Goal: Task Accomplishment & Management: Complete application form

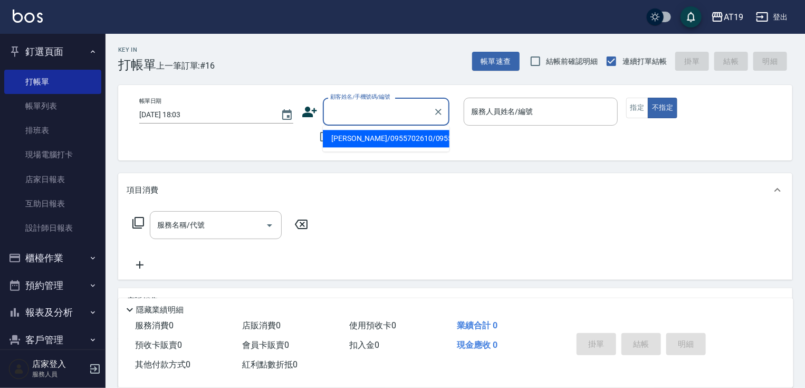
click at [358, 116] on input "顧客姓名/手機號碼/編號" at bounding box center [378, 111] width 101 height 18
type input "0989606259"
click at [308, 110] on icon at bounding box center [309, 112] width 15 height 11
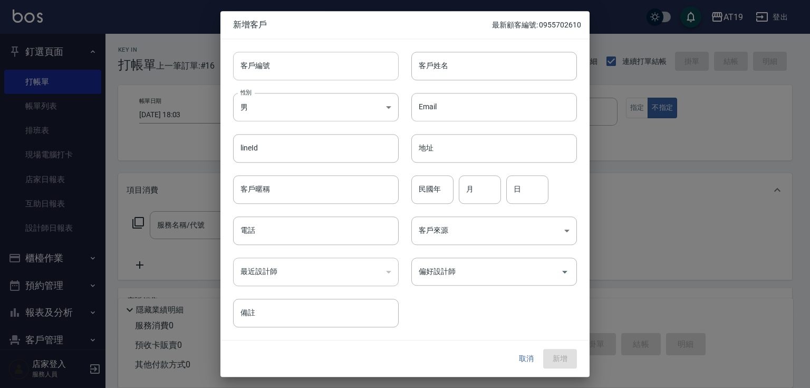
click at [317, 78] on input "客戶編號" at bounding box center [316, 66] width 166 height 28
paste input "0989606259"
type input "0989606259"
click at [311, 224] on input "電話" at bounding box center [316, 230] width 166 height 28
paste input "0989606259"
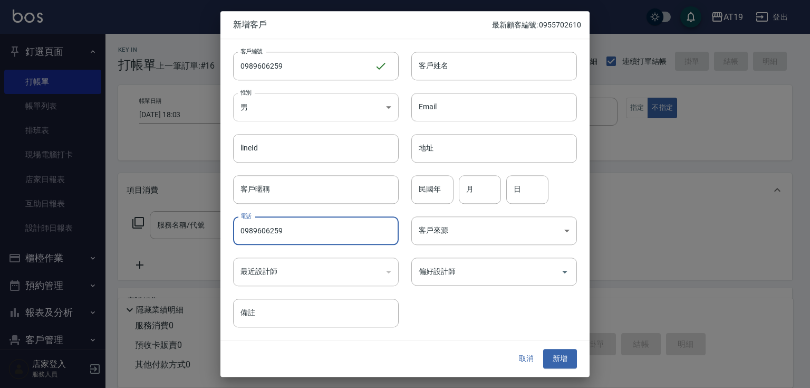
type input "0989606259"
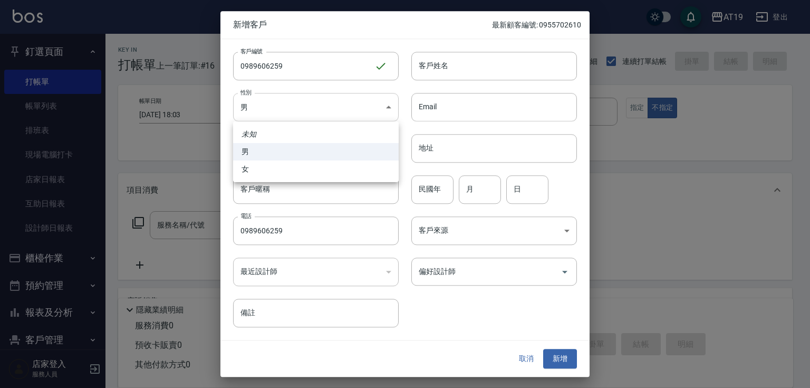
click at [302, 104] on body "AT19 登出 釘選頁面 打帳單 帳單列表 排班表 現場電腦打卡 店家日報表 互助日報表 設計師日報表 櫃檯作業 打帳單 帳單列表 現金收支登錄 高階收支登錄…" at bounding box center [405, 270] width 810 height 540
click at [252, 163] on li "女" at bounding box center [316, 168] width 166 height 17
type input "[DEMOGRAPHIC_DATA]"
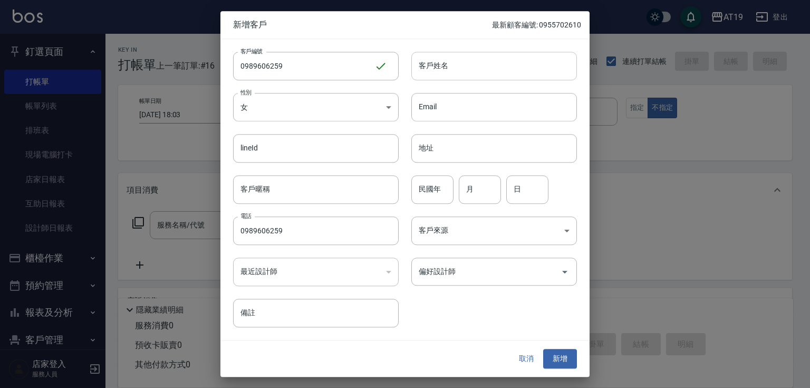
click at [430, 70] on input "客戶姓名" at bounding box center [494, 66] width 166 height 28
type input "[PERSON_NAME]"
type input "01"
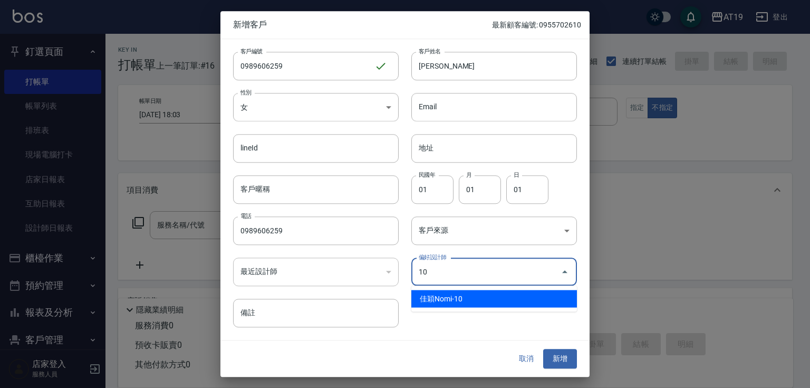
type input "佳穎Nomi"
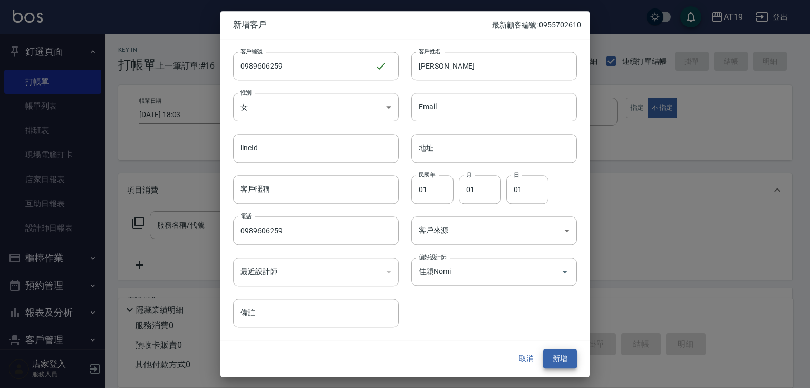
click at [543, 349] on button "新增" at bounding box center [560, 359] width 34 height 20
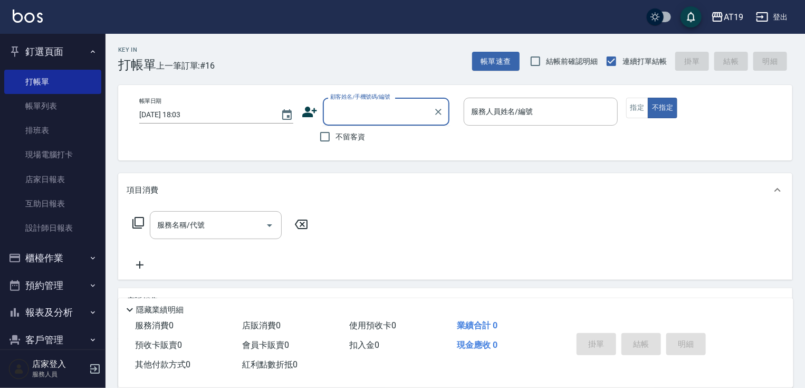
click at [388, 118] on input "顧客姓名/手機號碼/編號" at bounding box center [378, 111] width 101 height 18
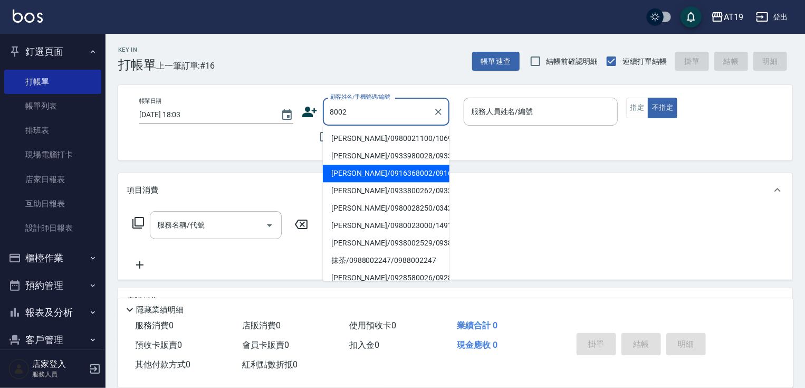
type input "[PERSON_NAME]/0916368002/0916368002"
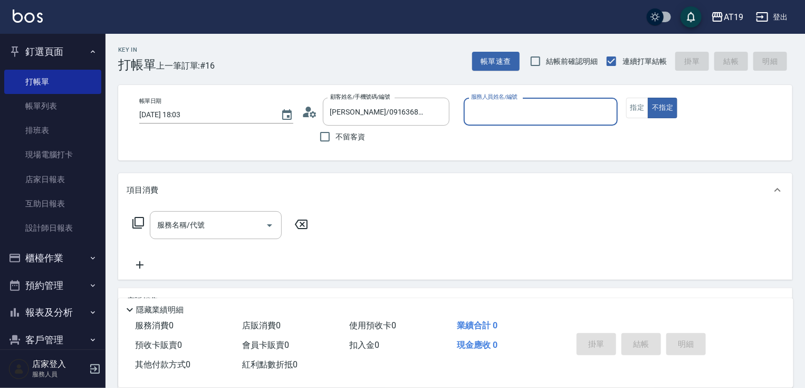
type input "Mika- 8"
type button "false"
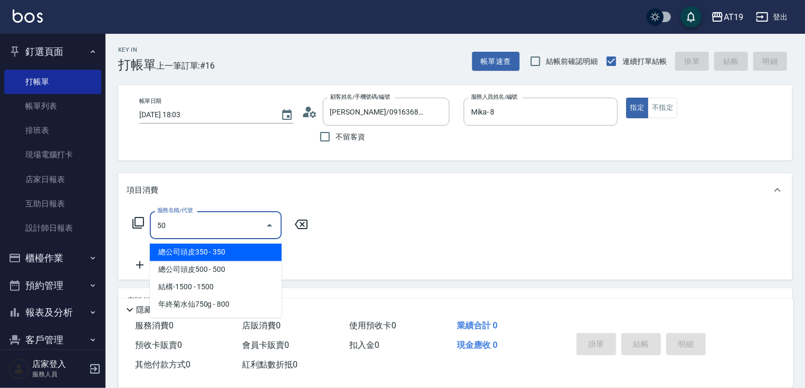
type input "501"
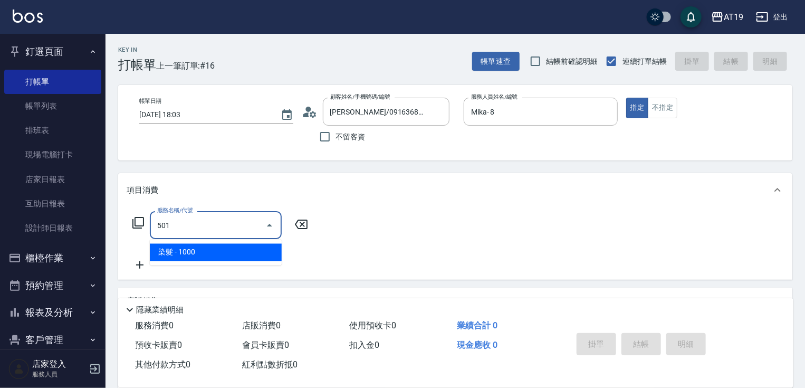
type input "100"
type input "染髮(501)"
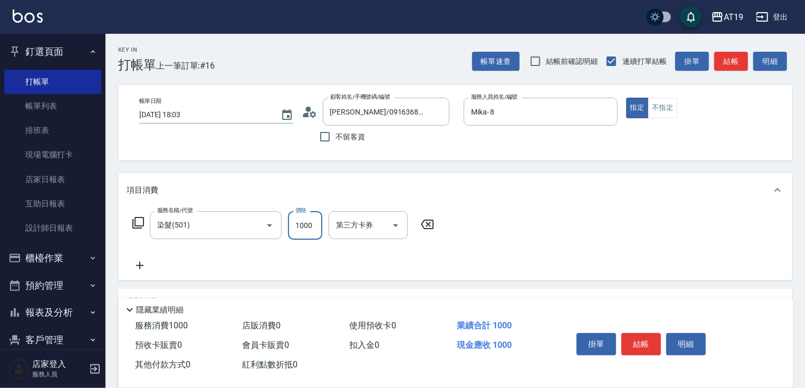
type input "0"
type input "18"
type input "10"
type input "1800"
type input "180"
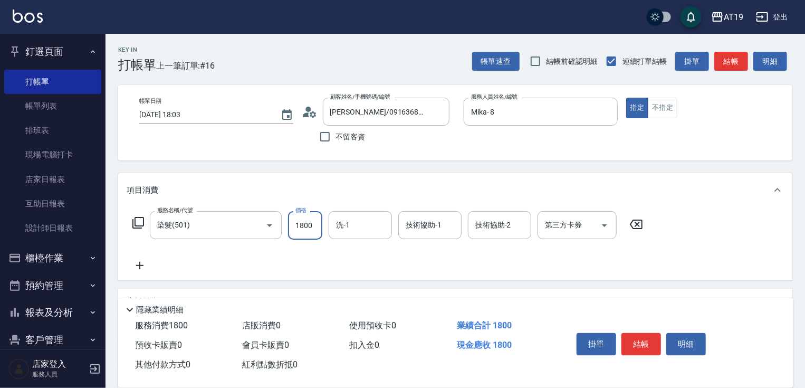
type input "1800"
type input "miya-53"
click at [306, 228] on input "1800" at bounding box center [305, 225] width 34 height 28
type input "1"
type input "0"
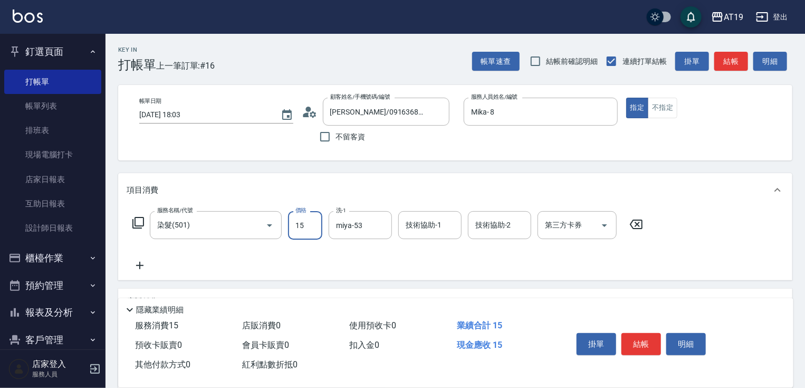
type input "150"
type input "1500"
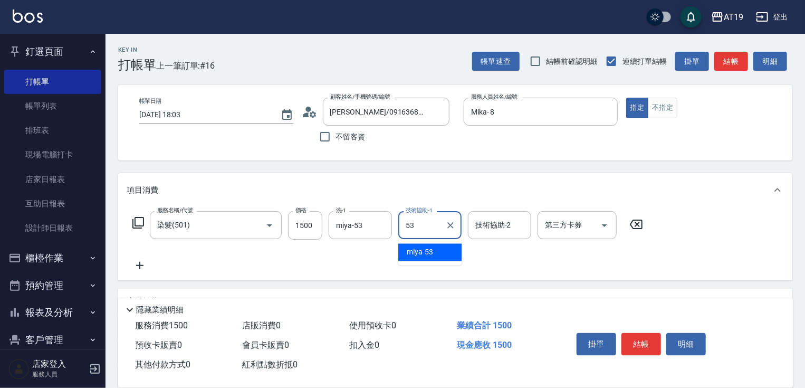
type input "miya-53"
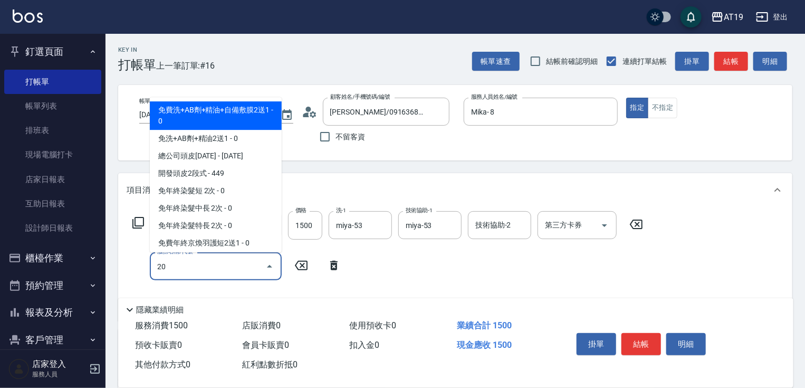
type input "201"
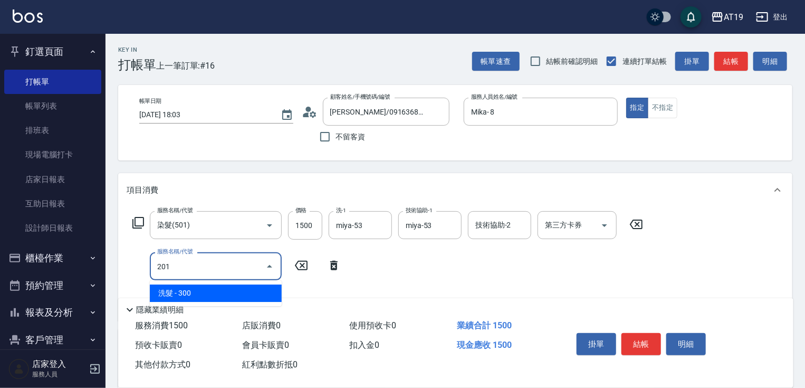
type input "180"
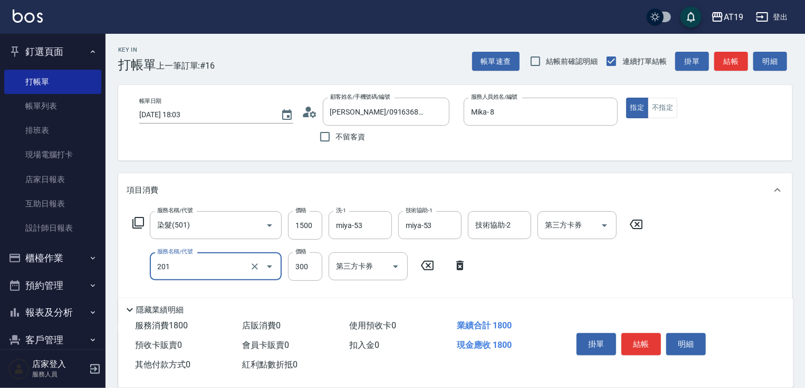
type input "洗髮(201)"
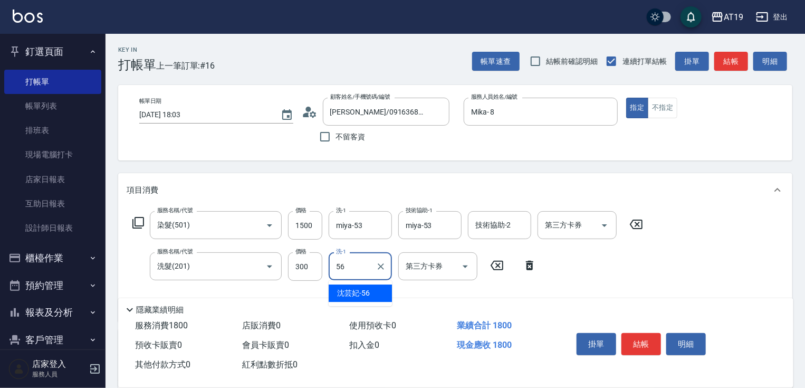
type input "[PERSON_NAME]-56"
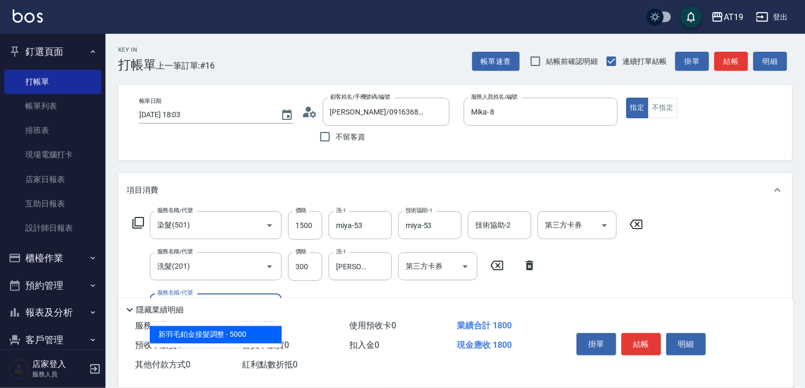
type input "704"
type input "680"
type input "新羽毛鉑金接髮調整(704)"
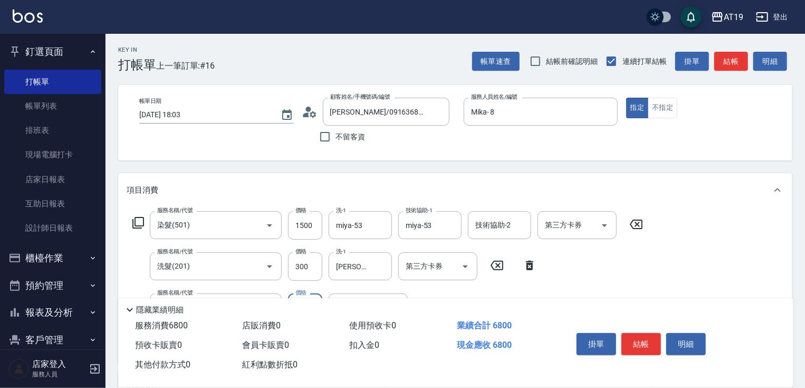
type input "4"
type input "180"
type input "400"
type input "220"
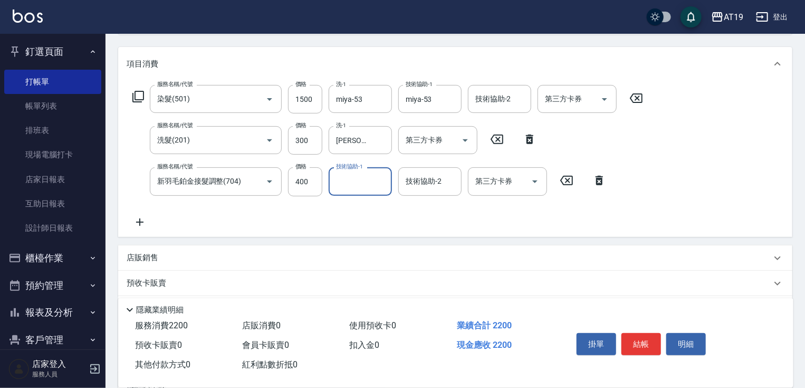
scroll to position [127, 0]
click at [312, 186] on input "400" at bounding box center [305, 181] width 34 height 28
type input "4"
type input "180"
type input "400"
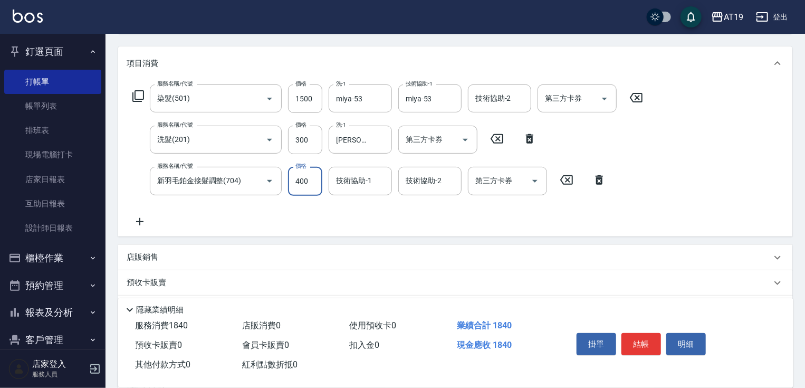
type input "220"
type input "4000"
type input "580"
type input "4000"
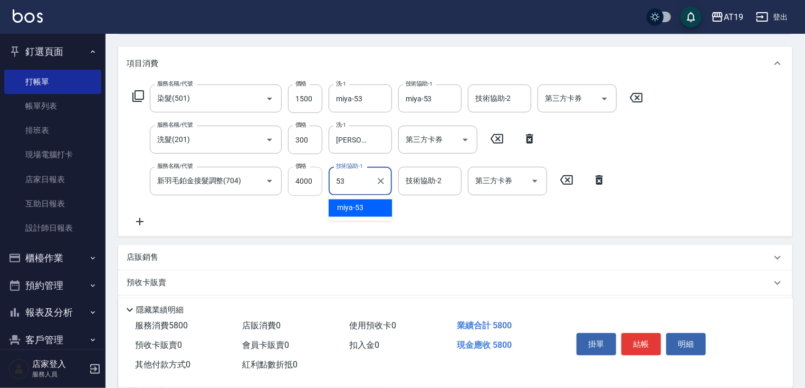
type input "miya-53"
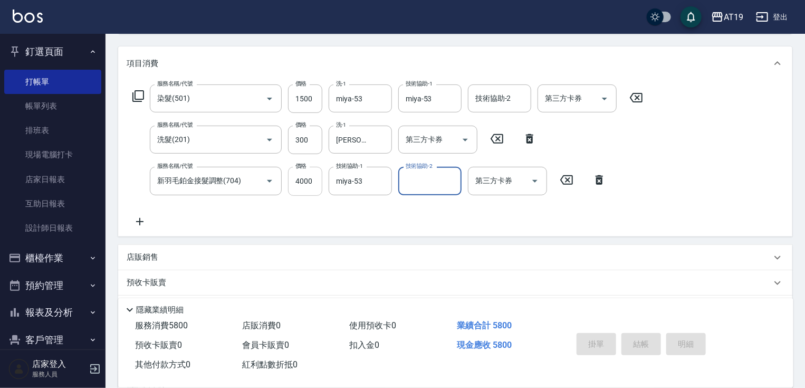
type input "[DATE] 19:34"
type input "0"
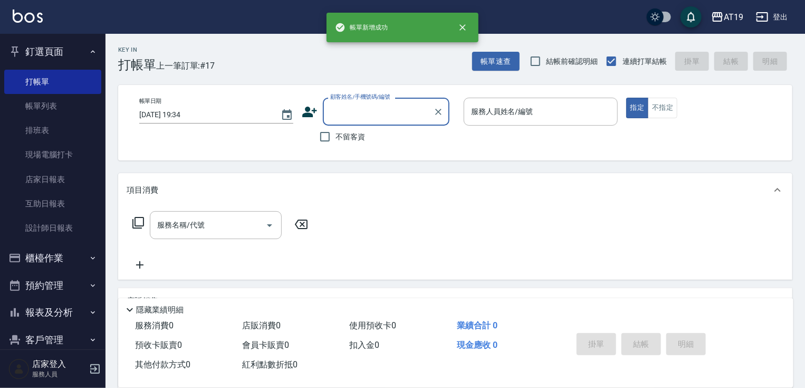
scroll to position [0, 0]
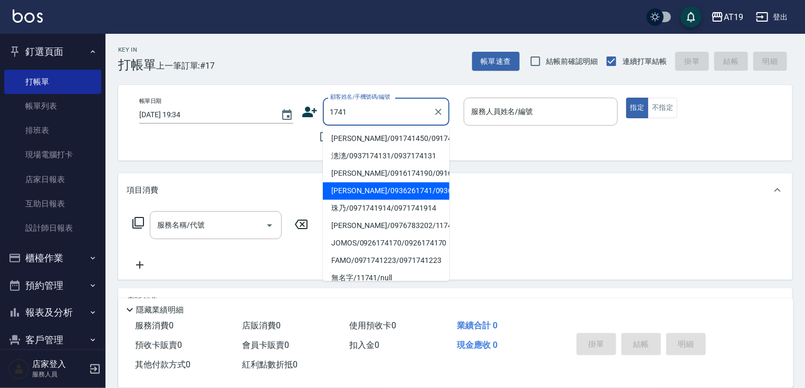
type input "[PERSON_NAME]/0936261741/0936261741"
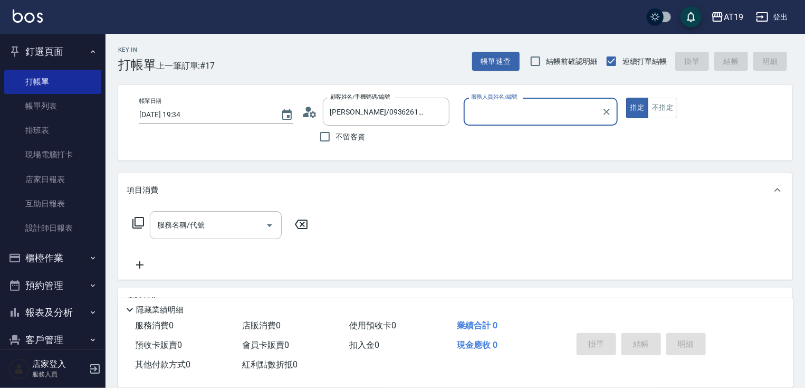
type input "[PERSON_NAME]- 9"
click at [626, 98] on button "指定" at bounding box center [637, 108] width 23 height 21
type button "true"
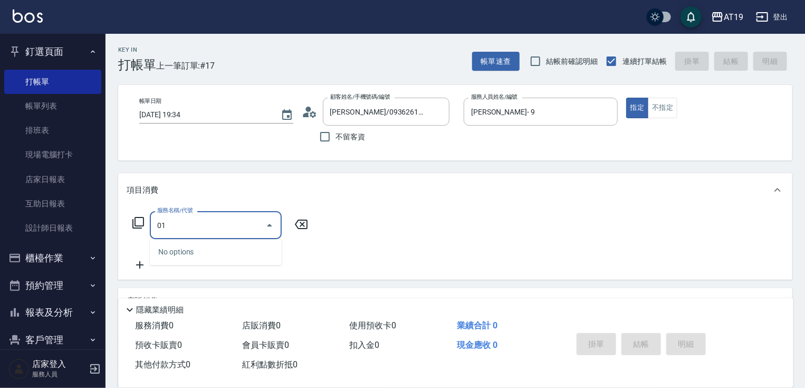
type input "0"
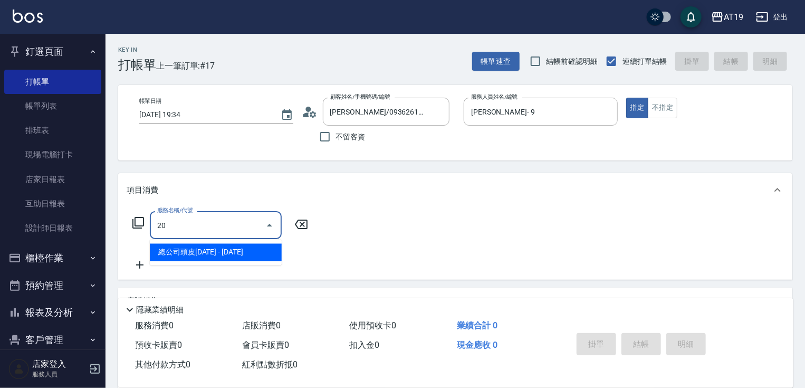
type input "201"
type input "30"
type input "洗髮(201)"
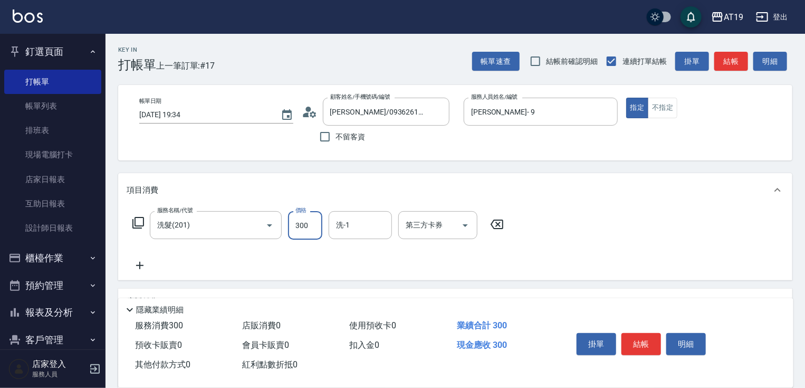
type input "0"
type input "23"
type input "20"
type input "238"
type input "230"
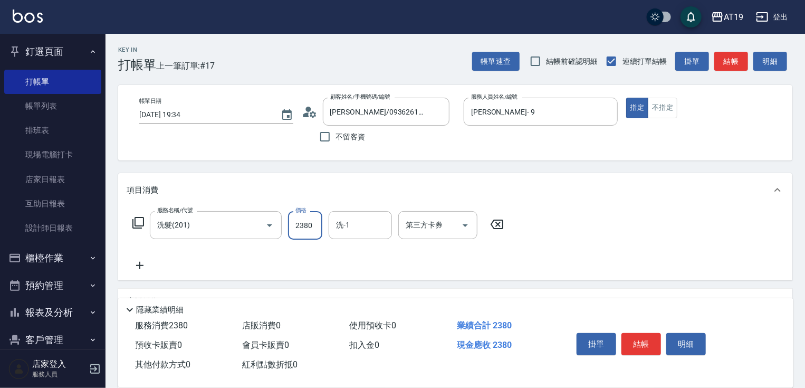
type input "2380"
type input "5"
type input "Lana-60"
type input "0"
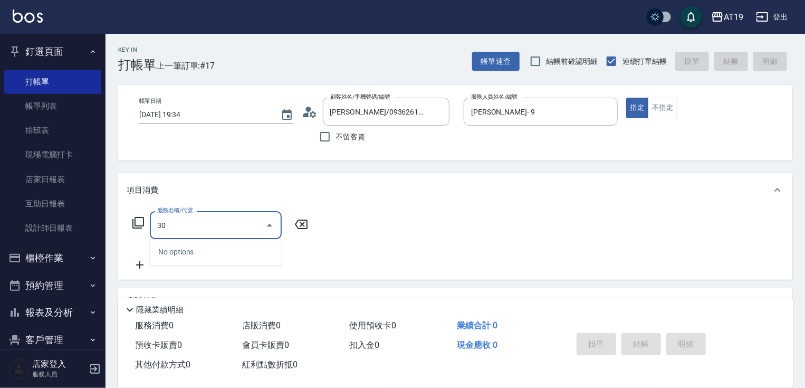
type input "301"
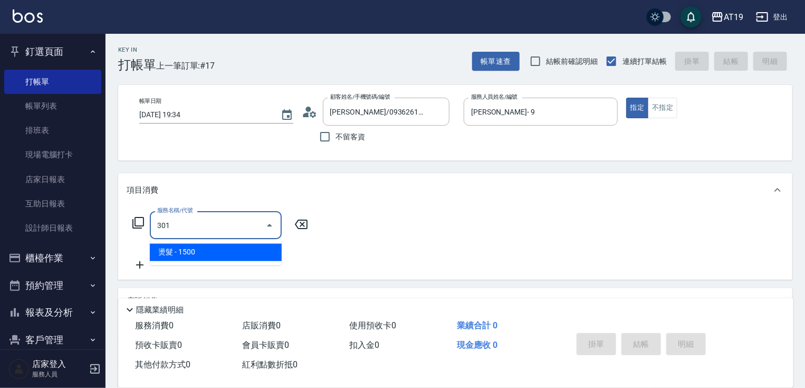
type input "150"
type input "燙髮(301)"
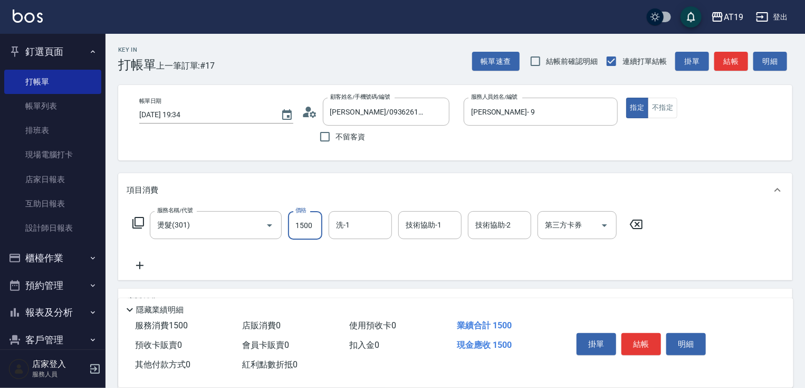
type input "0"
type input "23"
type input "20"
type input "238"
type input "230"
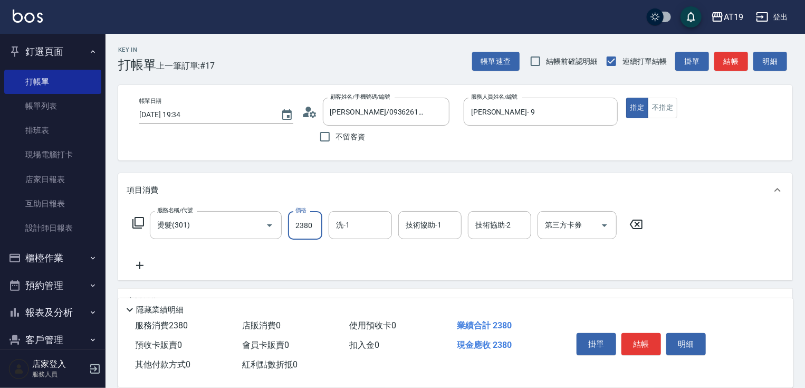
type input "2380"
type input "50"
type input "Lana-60"
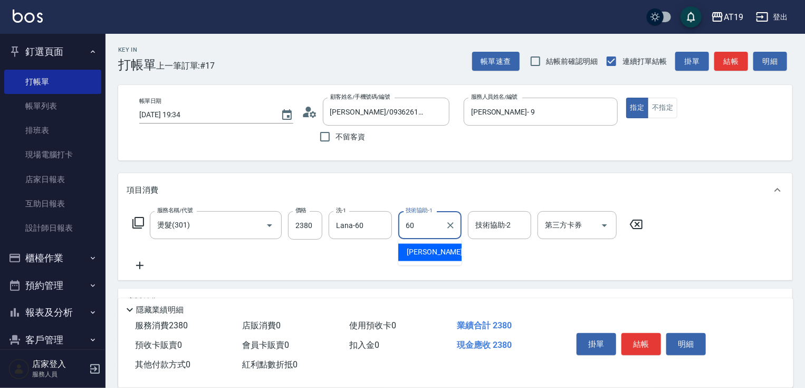
type input "Lana-60"
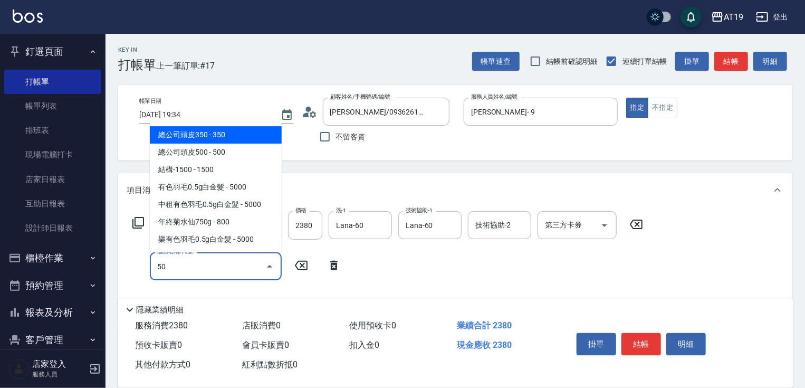
type input "501"
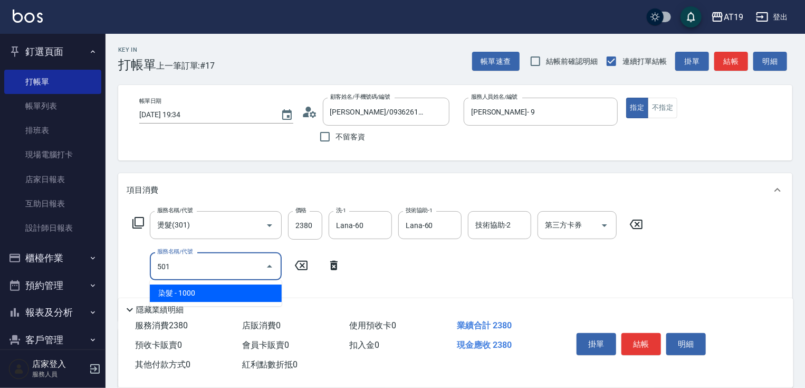
type input "330"
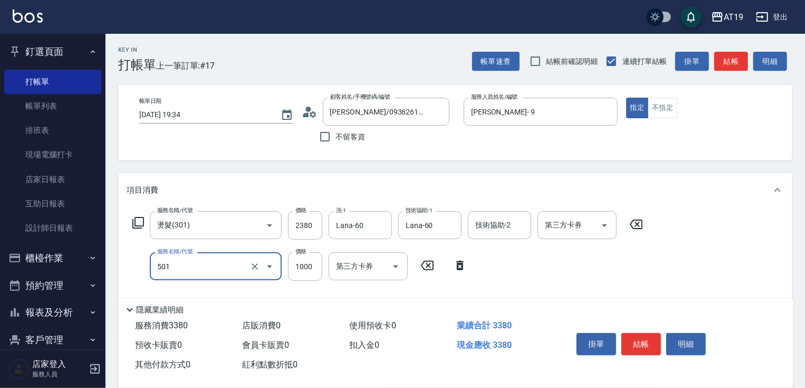
type input "染髮(501)"
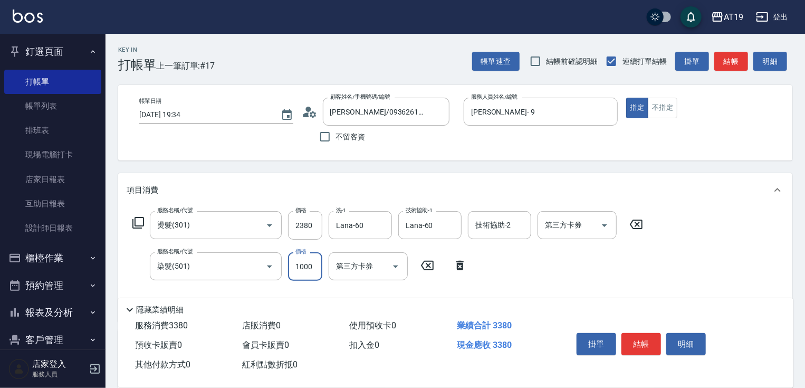
type input "1"
type input "230"
type input "159"
type input "250"
type input "1599"
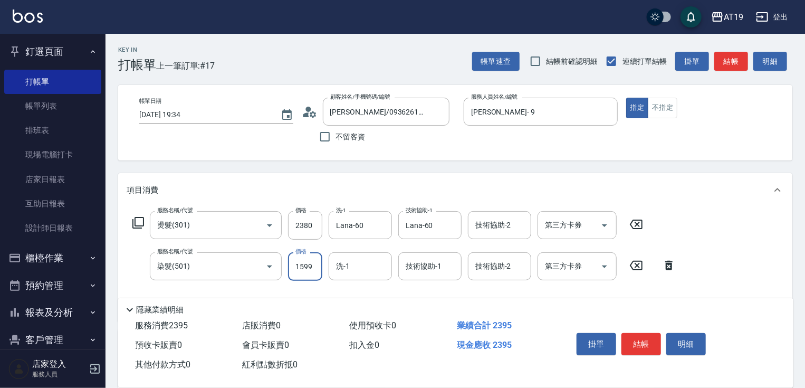
type input "390"
type input "1599"
type input "50"
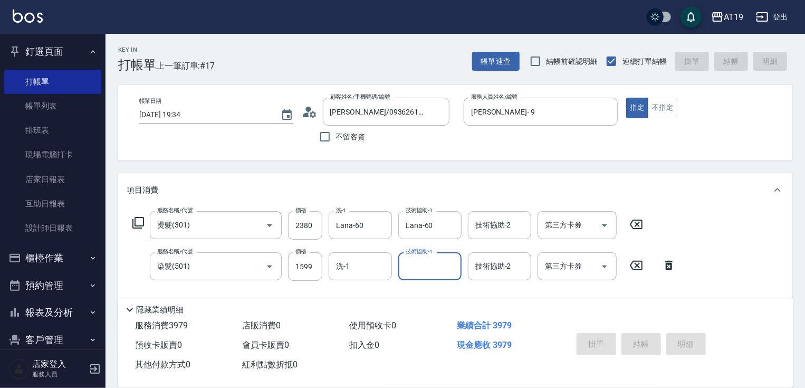
type input "[DATE] 19:35"
type input "0"
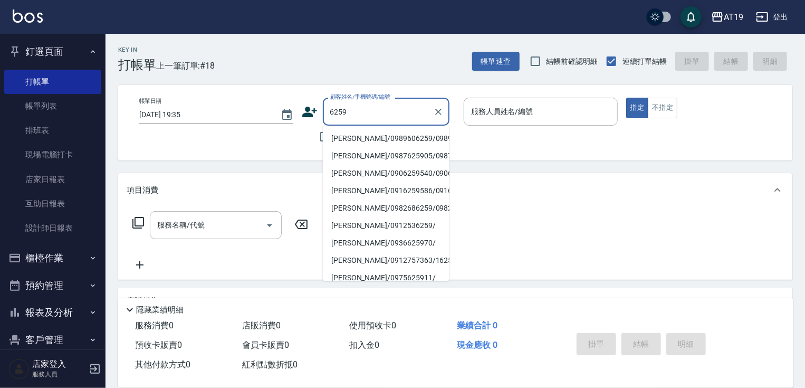
type input "[PERSON_NAME]/0989606259/0989606259"
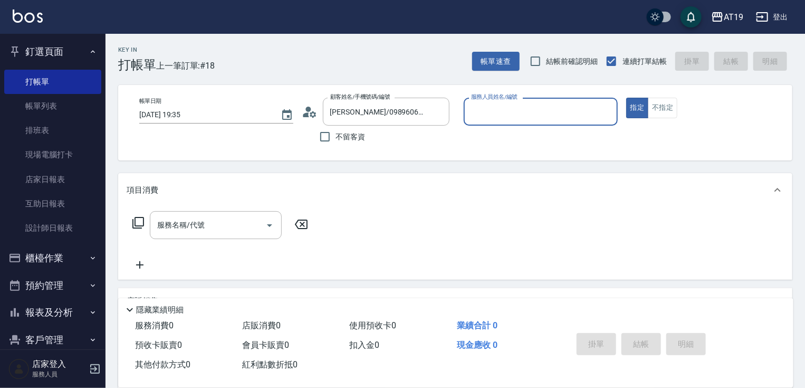
type input "Nomi-10"
click at [626, 98] on button "指定" at bounding box center [637, 108] width 23 height 21
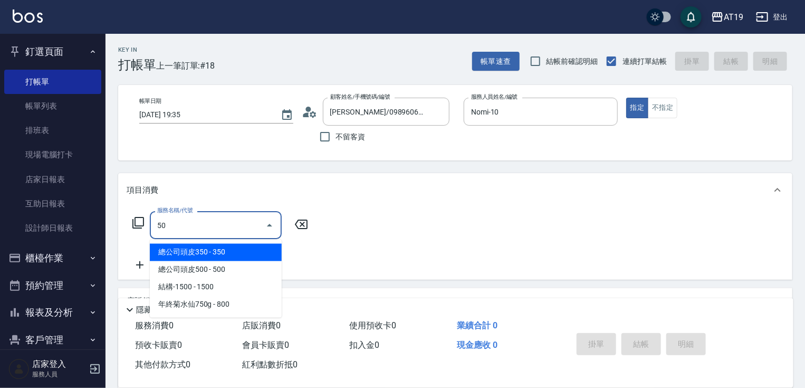
type input "501"
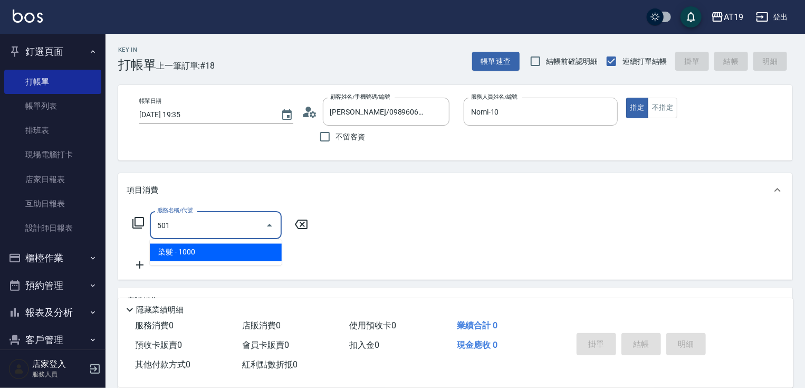
type input "100"
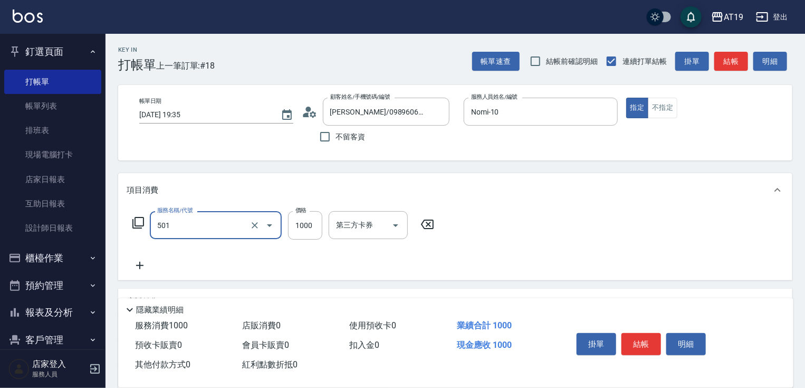
type input "染髮(501)"
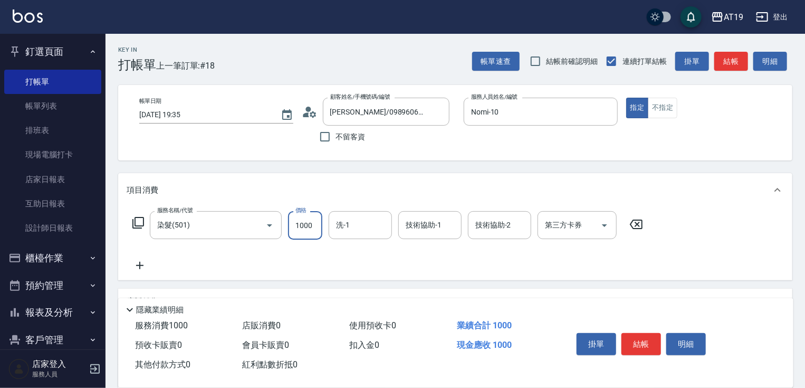
type input "1"
type input "0"
type input "11"
type input "10"
type input "1180"
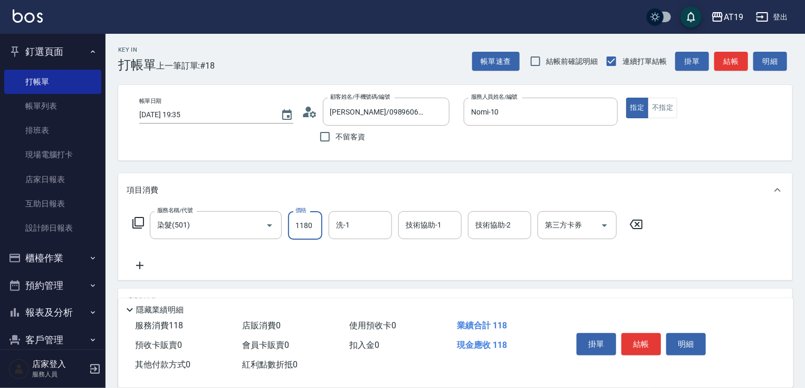
type input "110"
type input "1180"
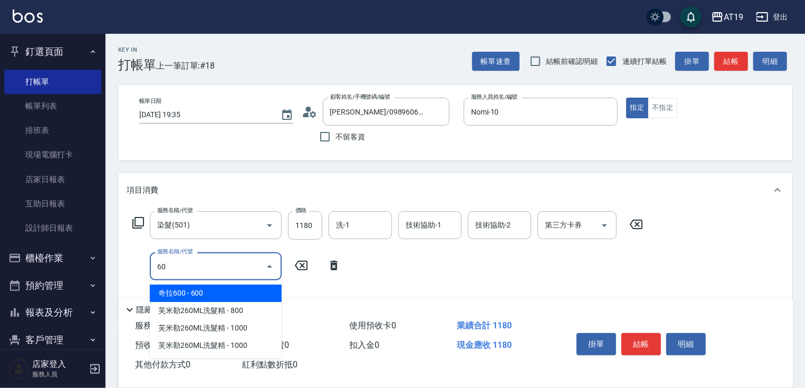
type input "601"
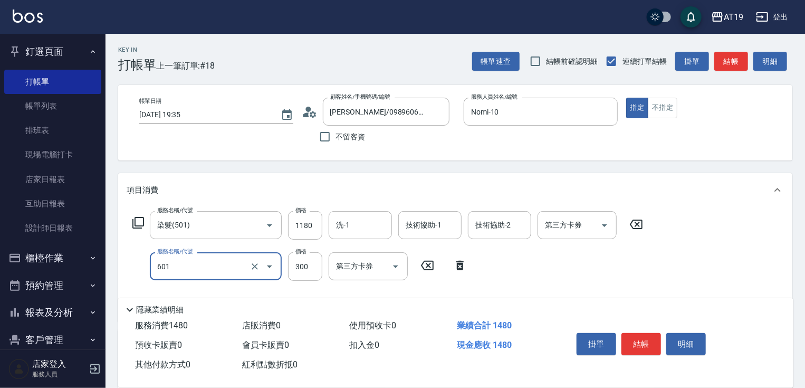
type input "140"
type input "自備護髮(601)"
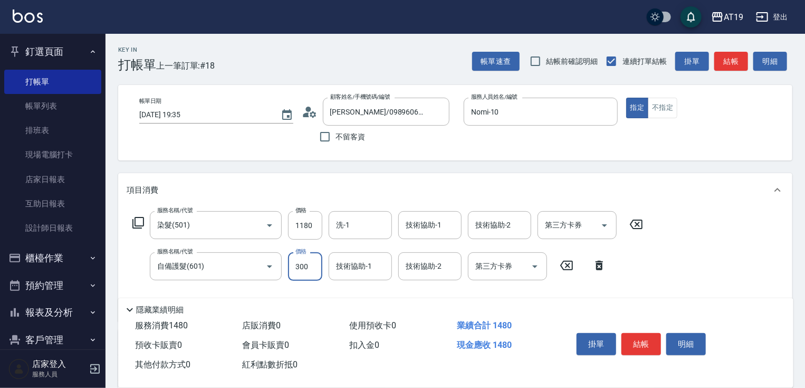
type input "2"
type input "110"
type input "22"
type input "120"
type input "220"
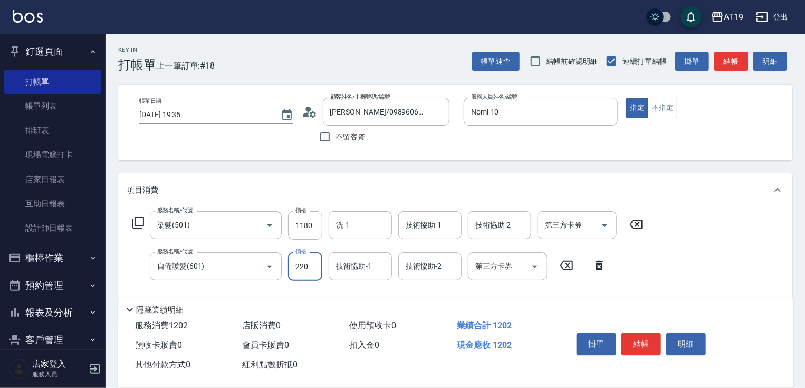
type input "140"
type input "2200"
type input "330"
type input "2200"
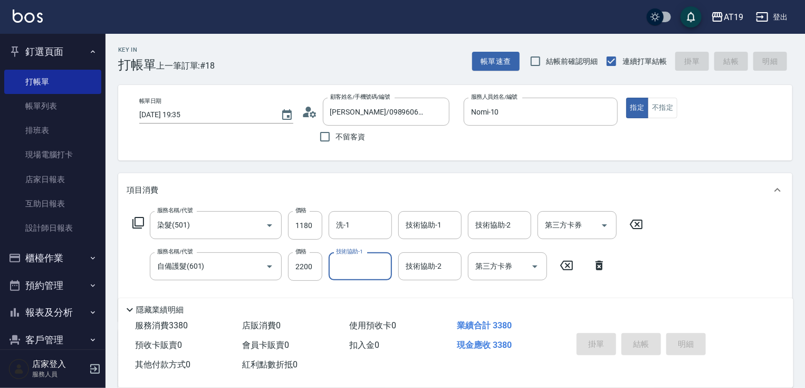
type input "0"
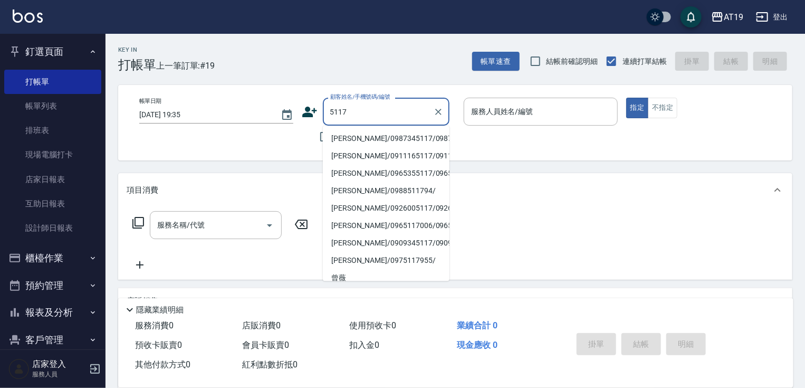
type input "[PERSON_NAME]/0987345117/0987345117"
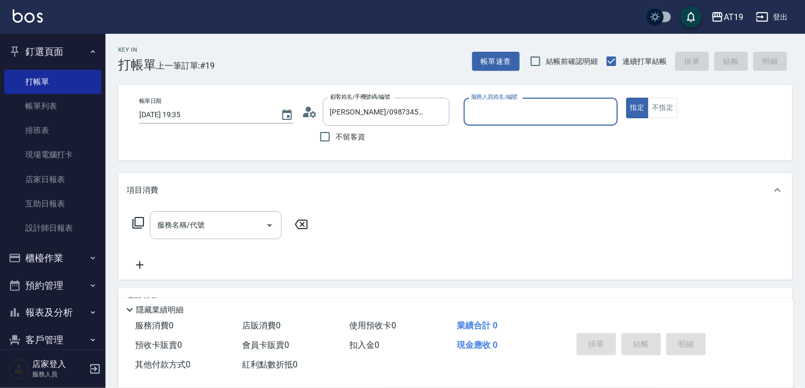
type input "Mika- 8"
click at [626, 98] on button "指定" at bounding box center [637, 108] width 23 height 21
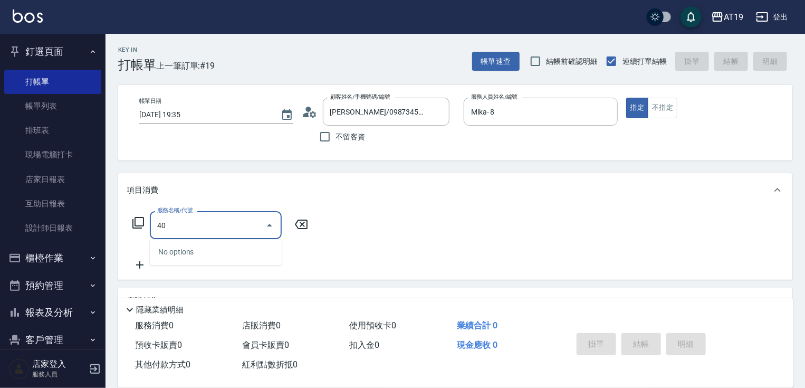
type input "401"
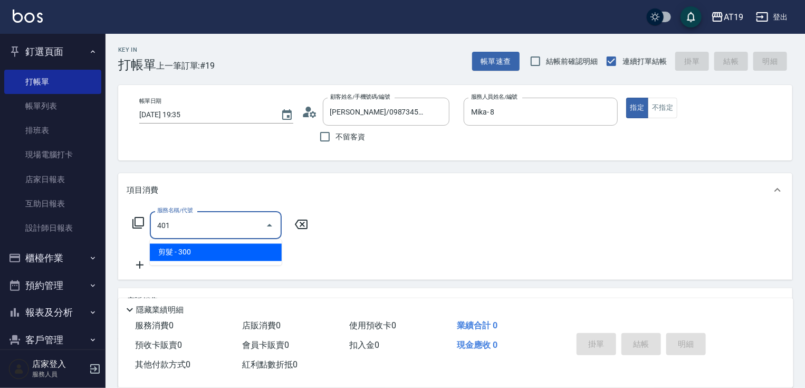
type input "30"
type input "剪髮(401)"
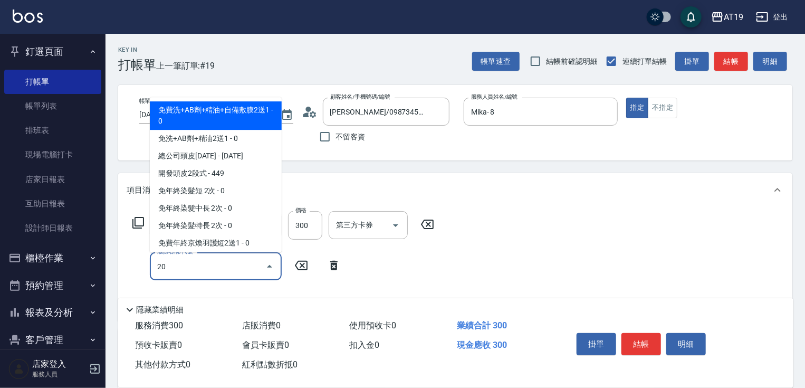
type input "201"
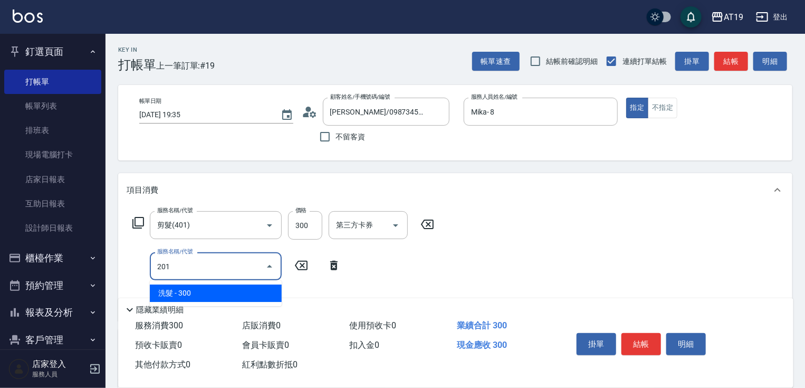
type input "60"
type input "洗髮(201)"
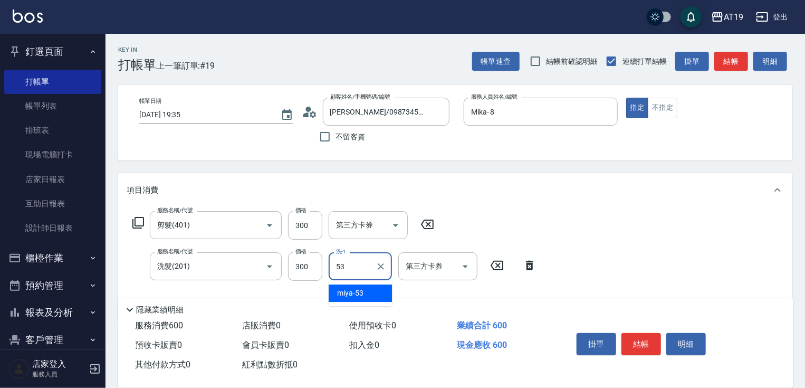
type input "miya-53"
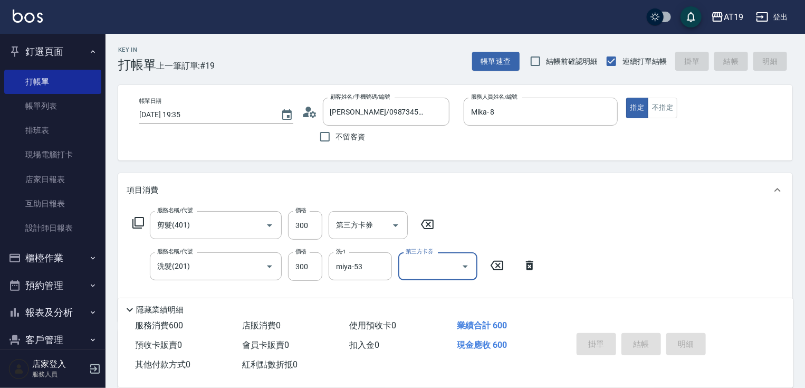
type input "[DATE] 19:55"
type input "0"
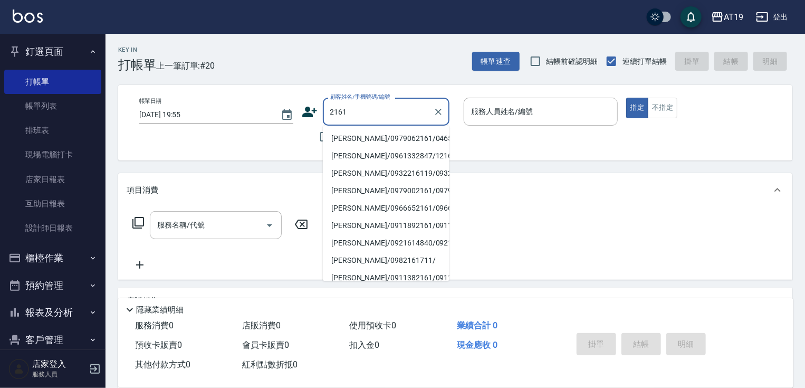
type input "[PERSON_NAME]/0979062161/04650"
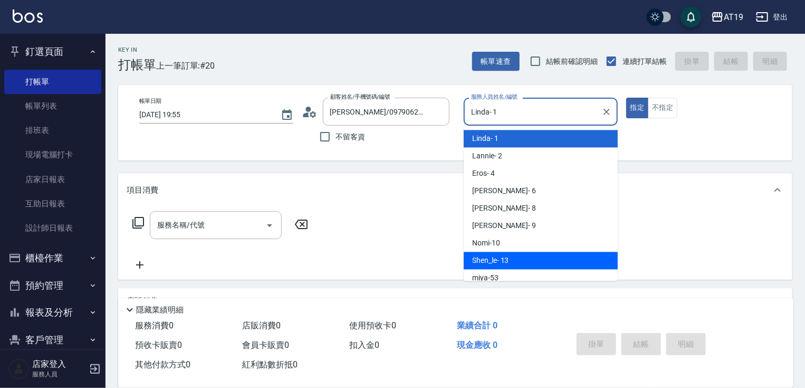
type input "Shen_le- 13"
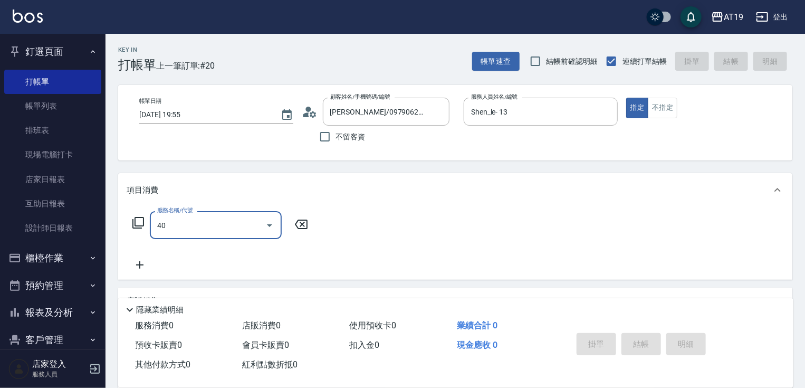
type input "401"
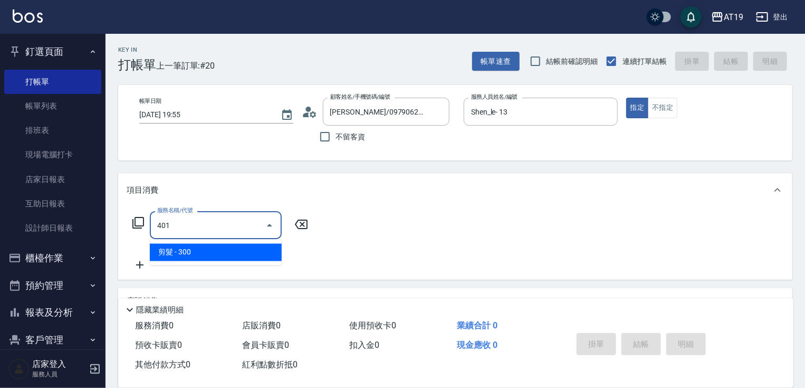
type input "30"
type input "剪髮(401)"
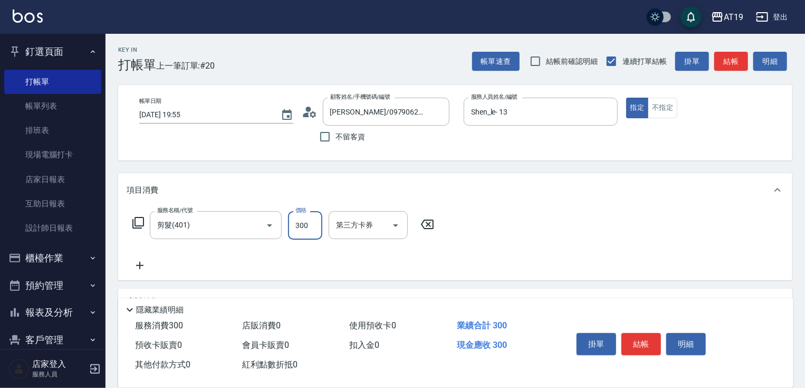
type input "0"
type input "40"
type input "400"
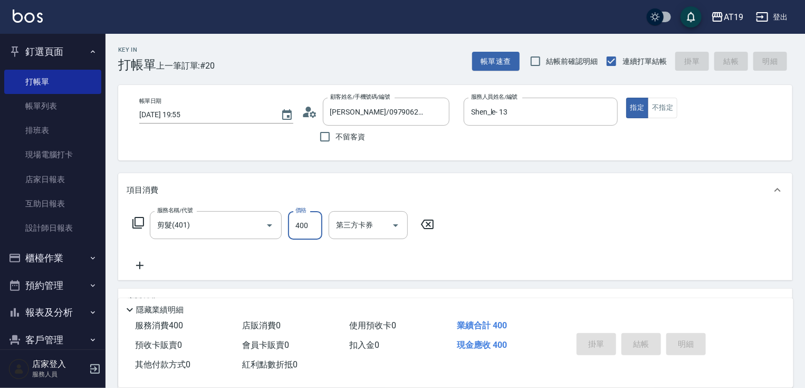
type input "[DATE] 20:18"
type input "0"
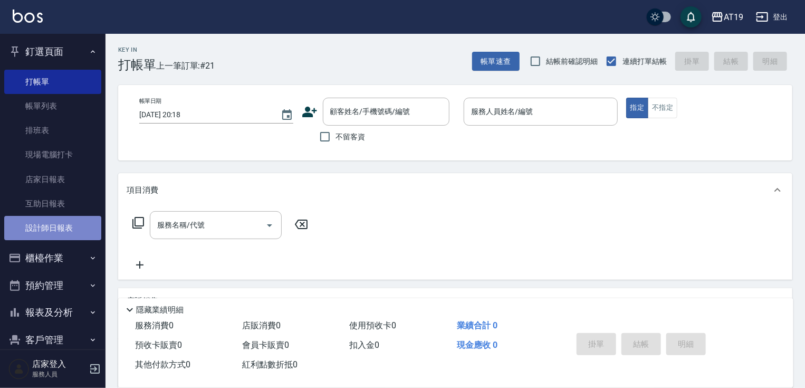
click at [60, 228] on link "設計師日報表" at bounding box center [52, 228] width 97 height 24
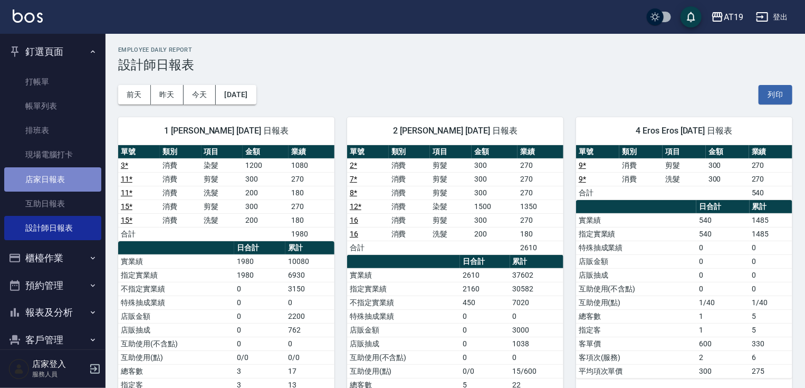
click at [63, 171] on link "店家日報表" at bounding box center [52, 179] width 97 height 24
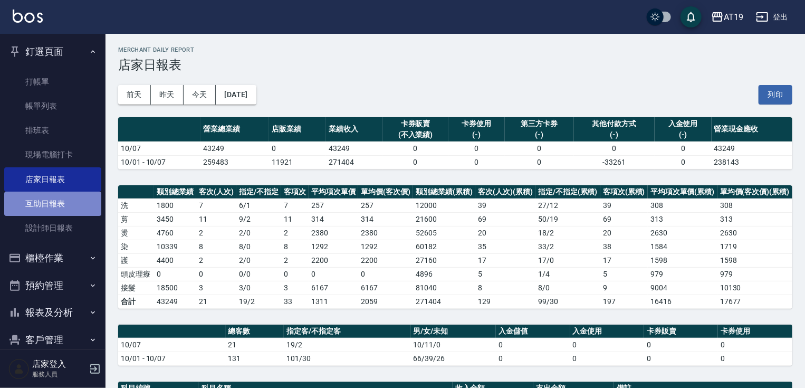
click at [70, 195] on link "互助日報表" at bounding box center [52, 204] width 97 height 24
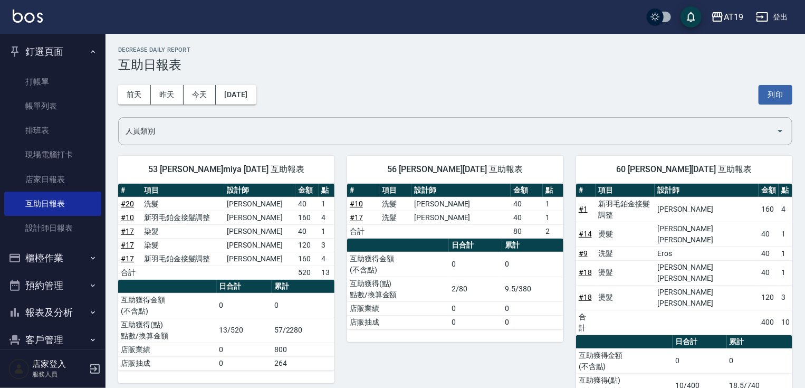
scroll to position [6, 0]
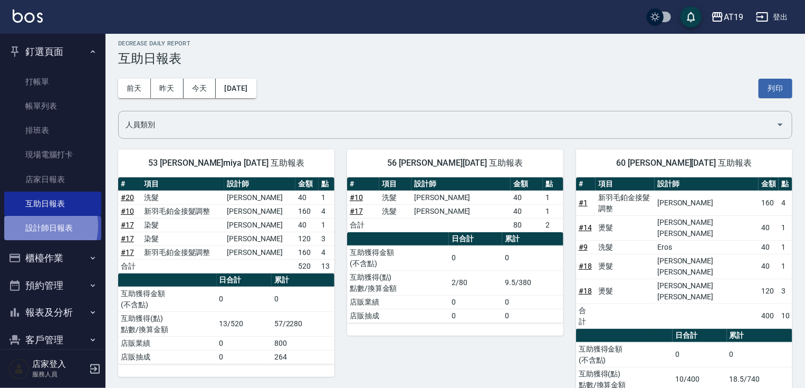
click at [28, 226] on link "設計師日報表" at bounding box center [52, 228] width 97 height 24
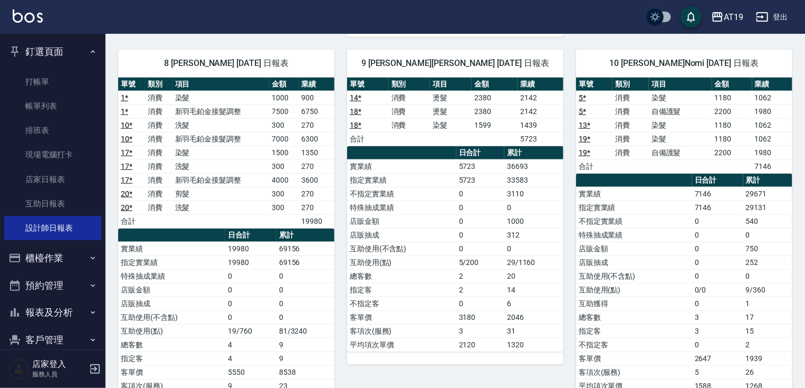
scroll to position [506, 0]
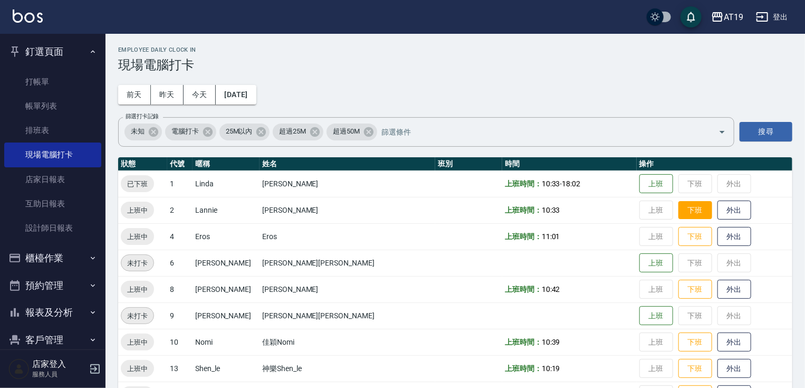
click at [678, 216] on button "下班" at bounding box center [695, 210] width 34 height 18
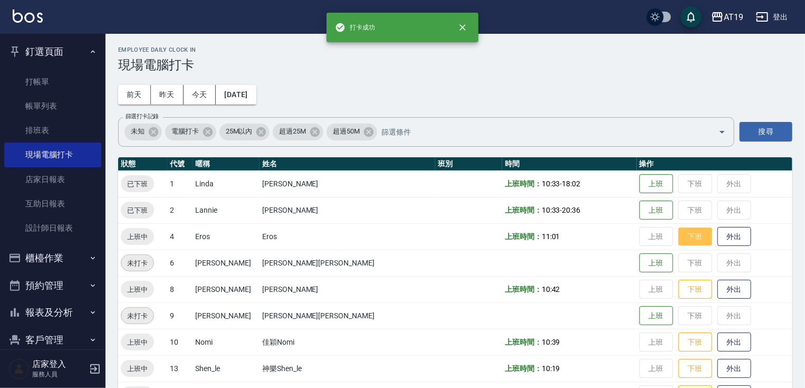
click at [678, 236] on button "下班" at bounding box center [695, 236] width 34 height 18
click at [678, 292] on button "下班" at bounding box center [695, 289] width 34 height 18
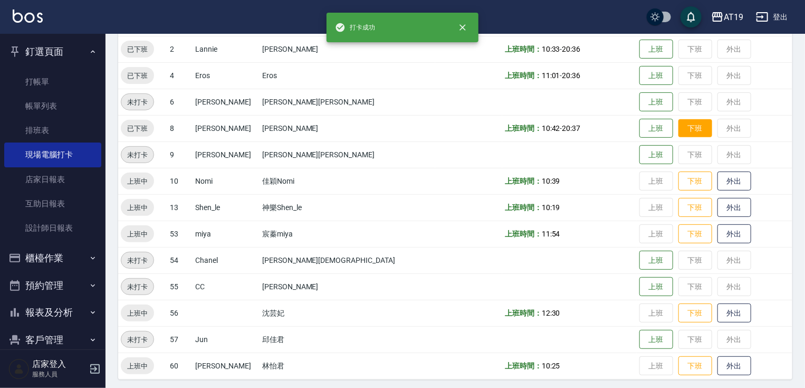
scroll to position [165, 0]
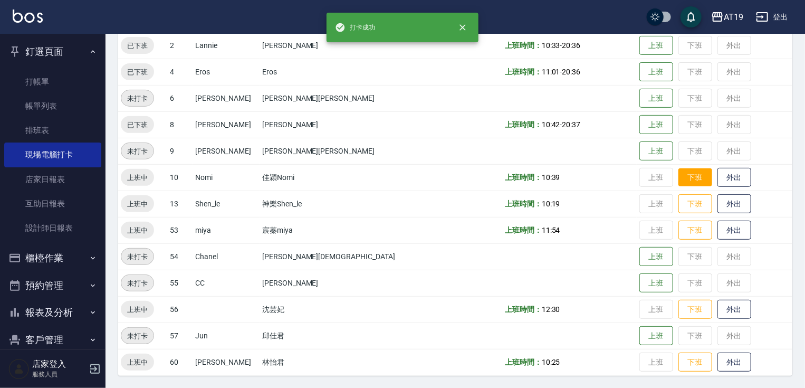
click at [678, 177] on button "下班" at bounding box center [695, 177] width 34 height 18
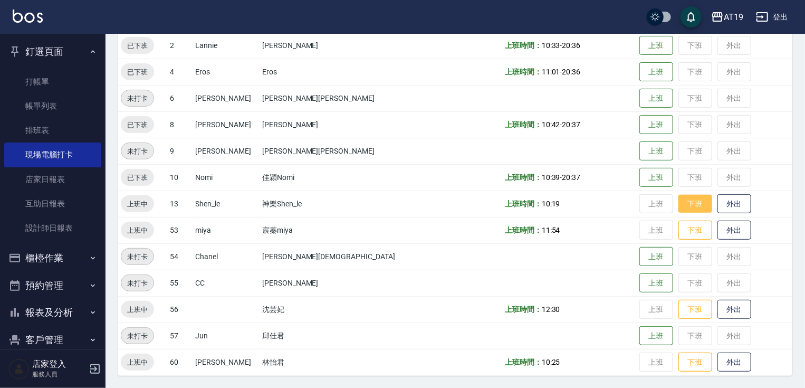
click at [678, 203] on button "下班" at bounding box center [695, 204] width 34 height 18
click at [678, 227] on button "下班" at bounding box center [695, 230] width 34 height 18
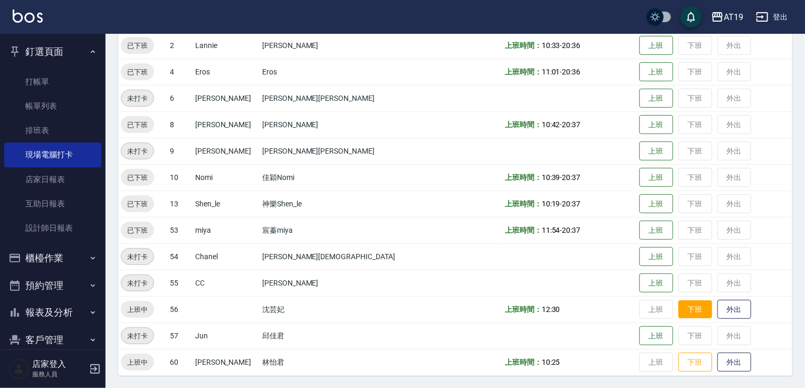
click at [678, 304] on button "下班" at bounding box center [695, 309] width 34 height 18
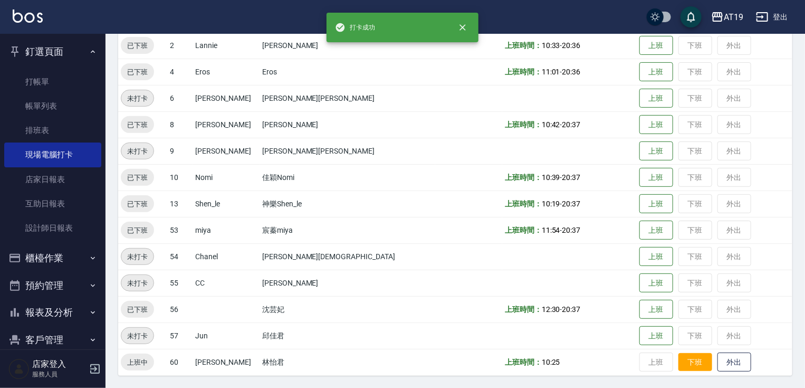
click at [678, 363] on button "下班" at bounding box center [695, 362] width 34 height 18
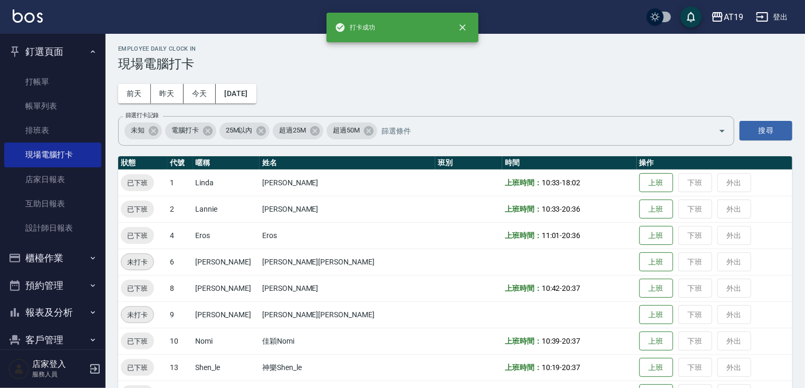
scroll to position [0, 0]
